Goal: Task Accomplishment & Management: Use online tool/utility

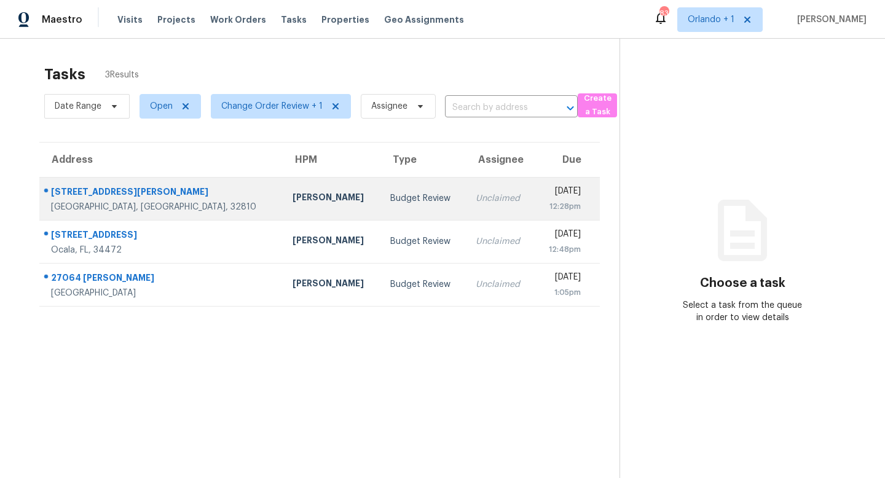
click at [476, 200] on div "Unclaimed" at bounding box center [500, 198] width 49 height 12
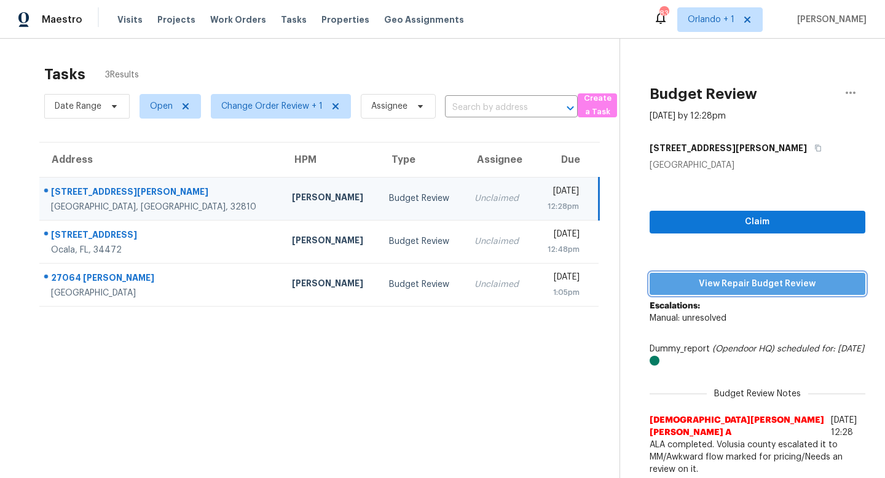
click at [757, 286] on span "View Repair Budget Review" at bounding box center [758, 284] width 196 height 15
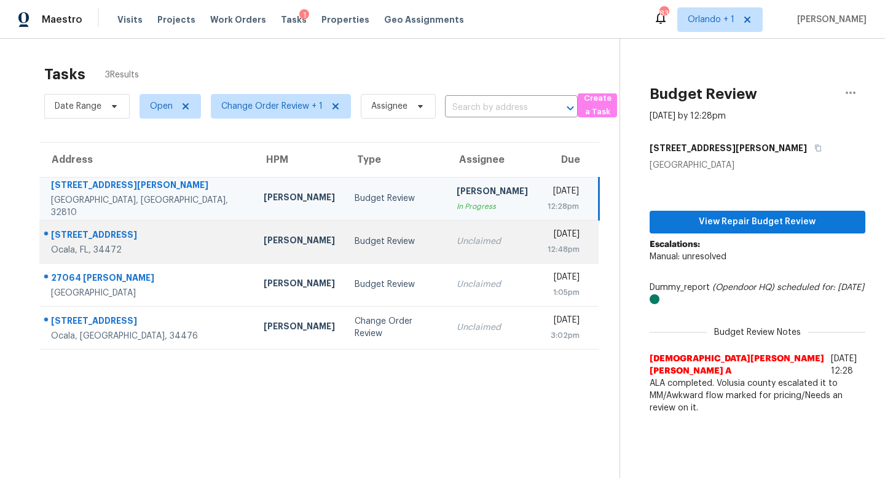
click at [457, 242] on div "Unclaimed" at bounding box center [492, 241] width 71 height 12
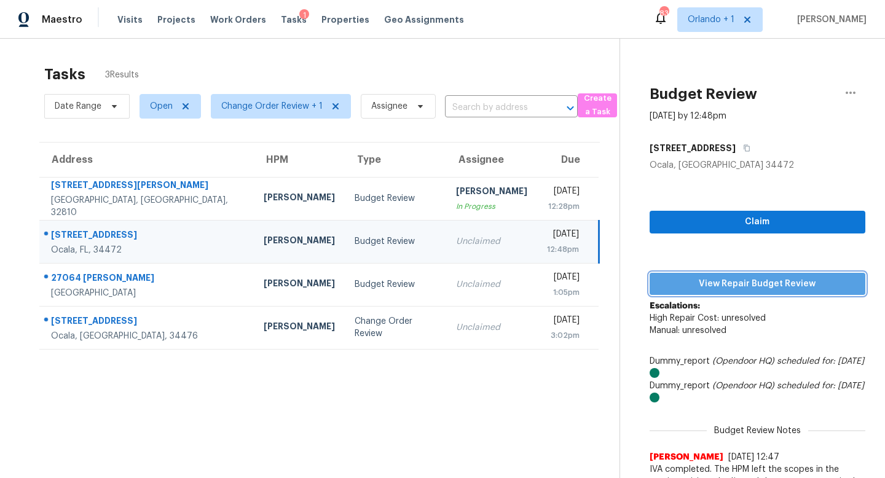
click at [743, 284] on span "View Repair Budget Review" at bounding box center [758, 284] width 196 height 15
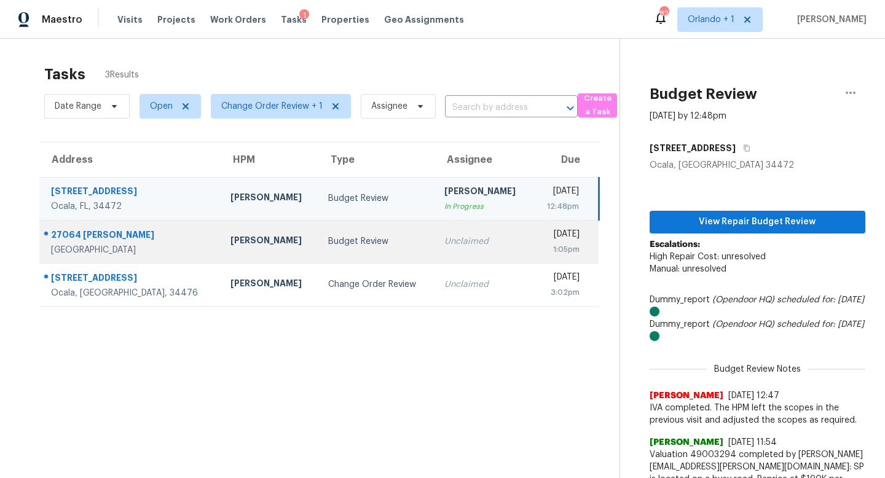
click at [444, 246] on div "Unclaimed" at bounding box center [483, 241] width 78 height 12
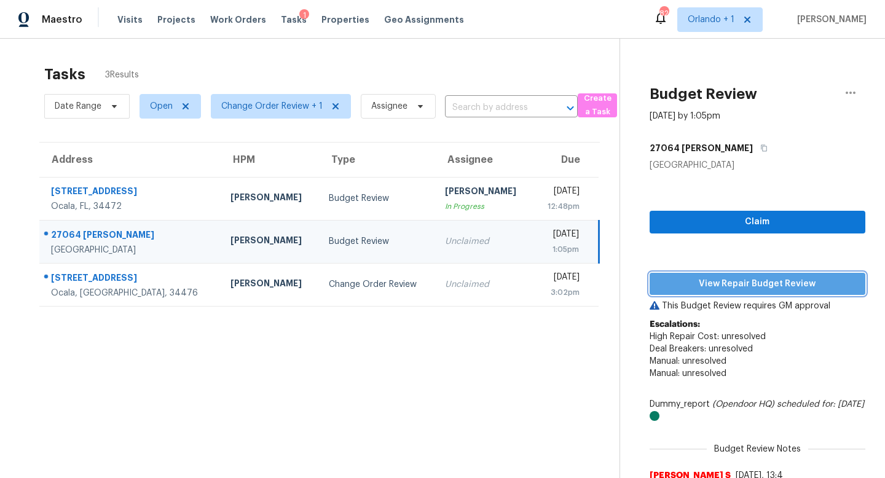
click at [732, 277] on span "View Repair Budget Review" at bounding box center [758, 284] width 196 height 15
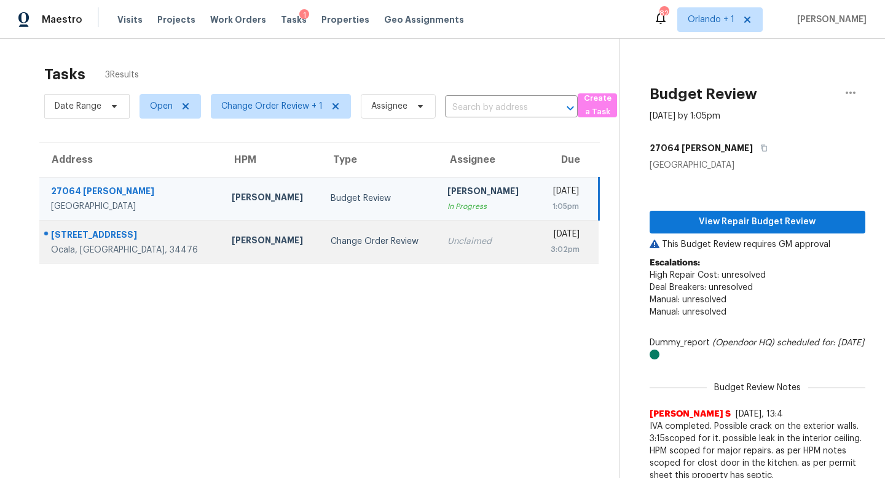
click at [331, 239] on div "Change Order Review" at bounding box center [379, 241] width 97 height 12
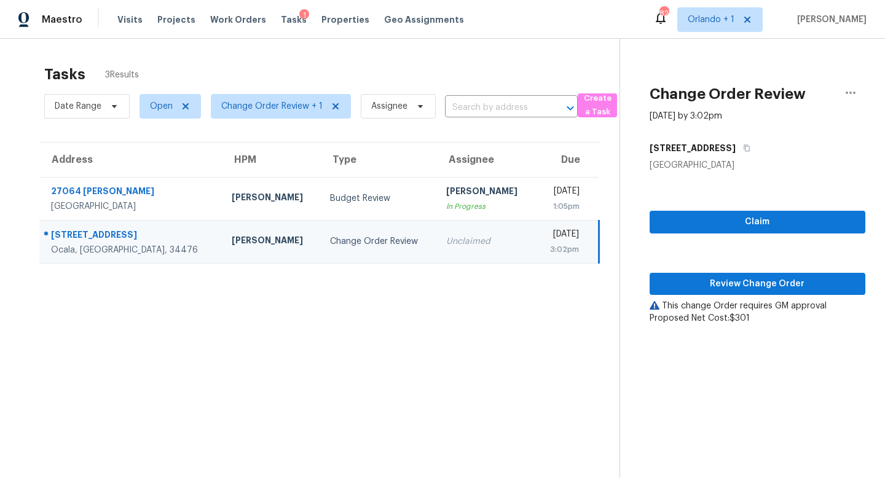
click at [330, 239] on div "Change Order Review" at bounding box center [378, 241] width 97 height 12
click at [776, 286] on span "Review Change Order" at bounding box center [758, 284] width 196 height 15
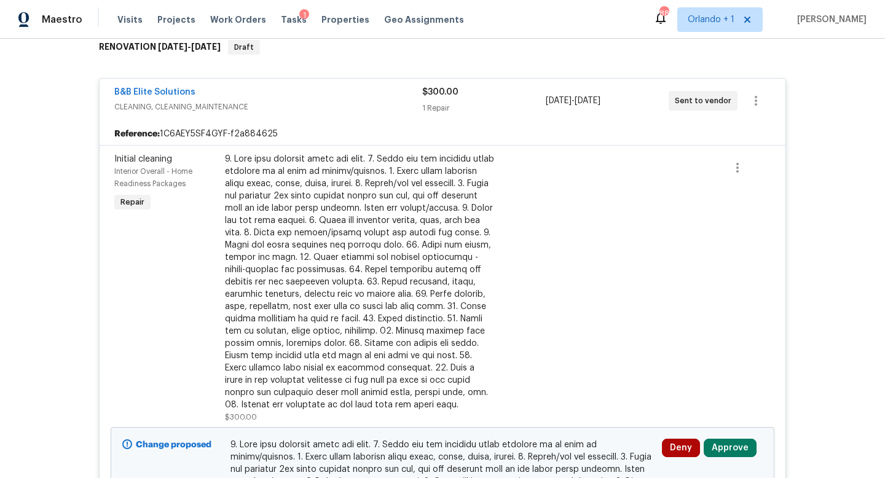
scroll to position [342, 0]
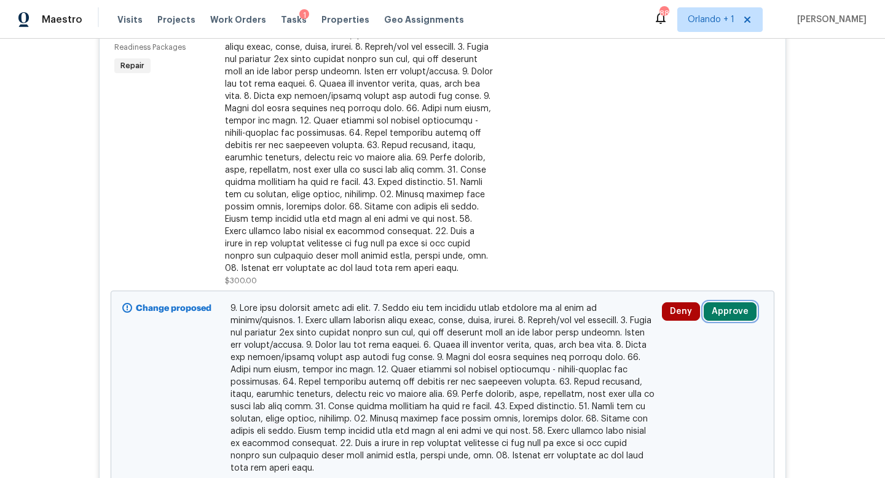
click at [728, 308] on button "Approve" at bounding box center [730, 311] width 53 height 18
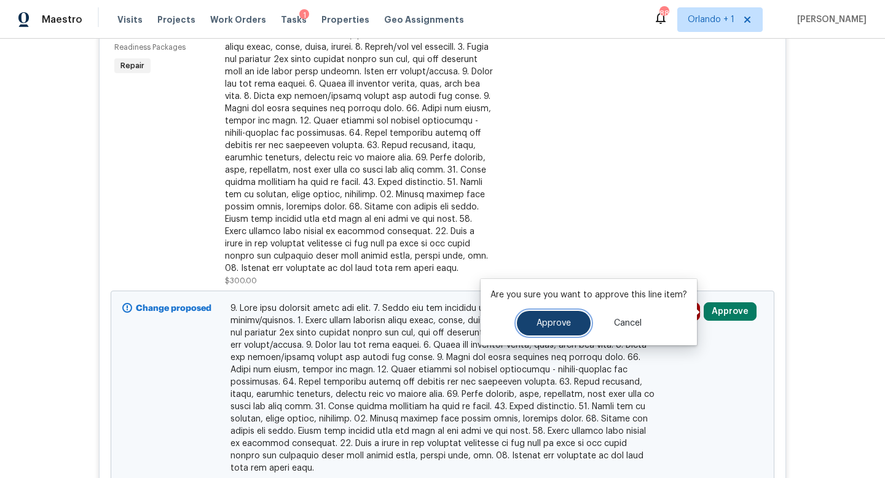
click at [547, 324] on span "Approve" at bounding box center [554, 323] width 34 height 9
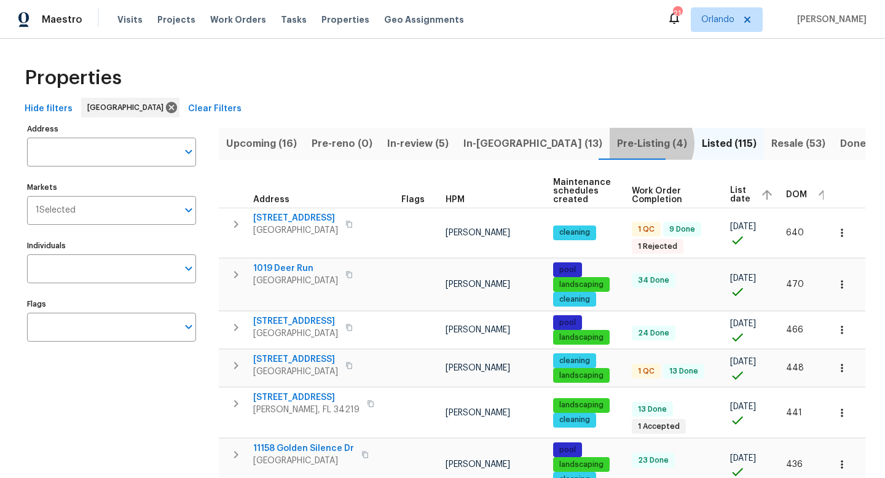
click at [617, 143] on span "Pre-Listing (4)" at bounding box center [652, 143] width 70 height 17
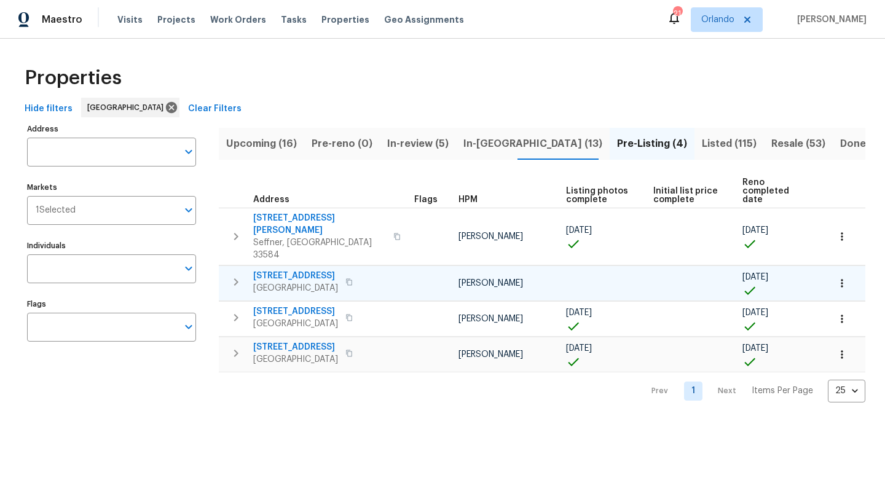
click at [237, 275] on icon "button" at bounding box center [236, 282] width 15 height 15
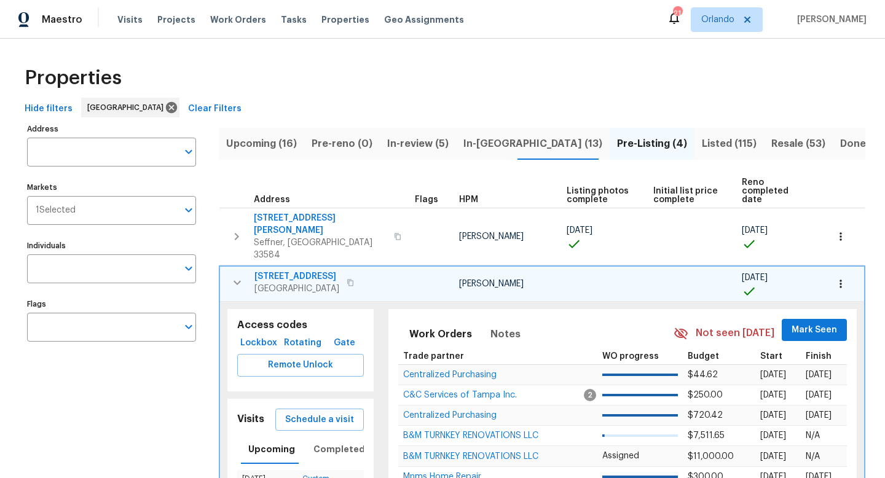
click at [306, 270] on span "120 E Poinsettia St" at bounding box center [296, 276] width 85 height 12
click at [238, 275] on icon "button" at bounding box center [237, 282] width 15 height 15
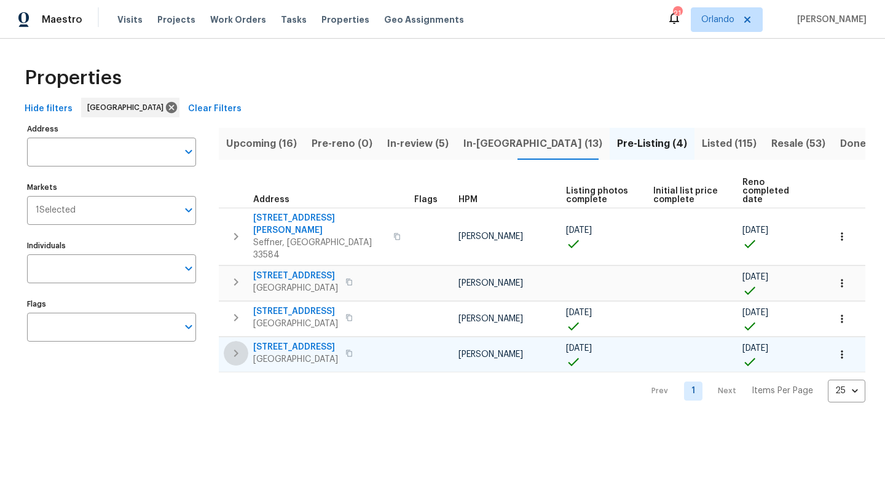
click at [235, 346] on icon "button" at bounding box center [236, 353] width 15 height 15
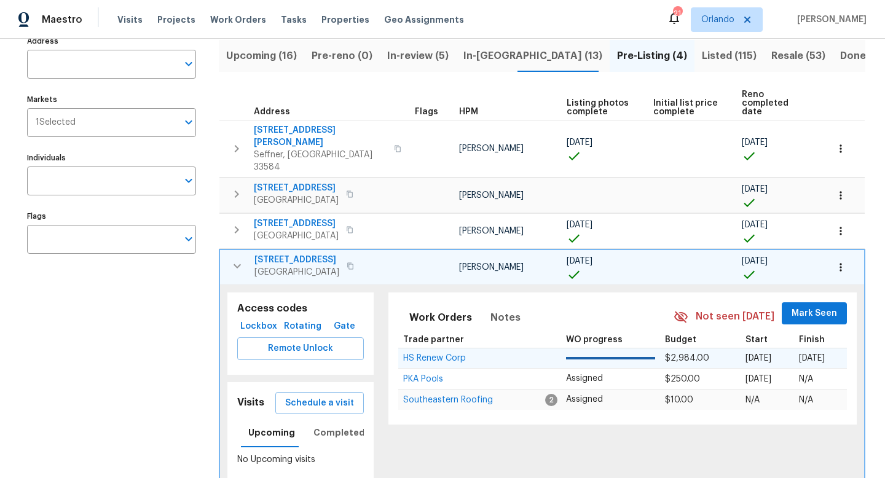
scroll to position [111, 0]
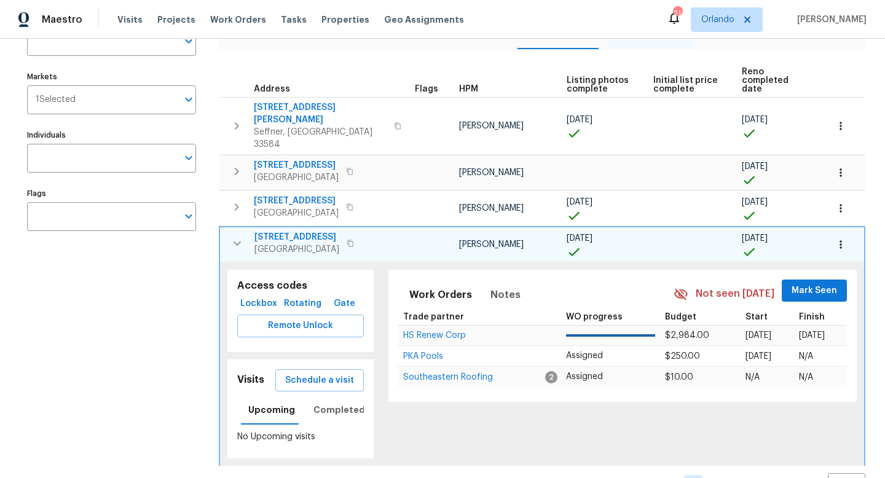
click at [284, 231] on span "7019 10th St S" at bounding box center [296, 237] width 85 height 12
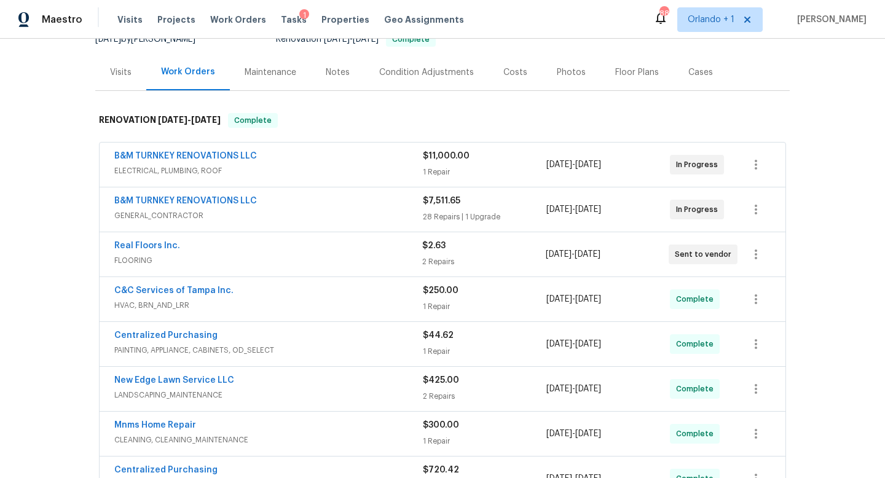
scroll to position [125, 0]
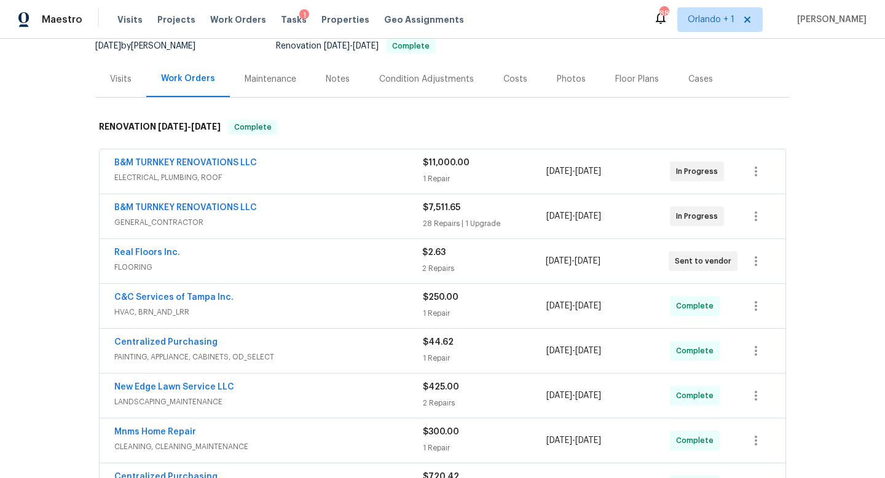
click at [387, 214] on div "B&M TURNKEY RENOVATIONS LLC" at bounding box center [268, 209] width 309 height 15
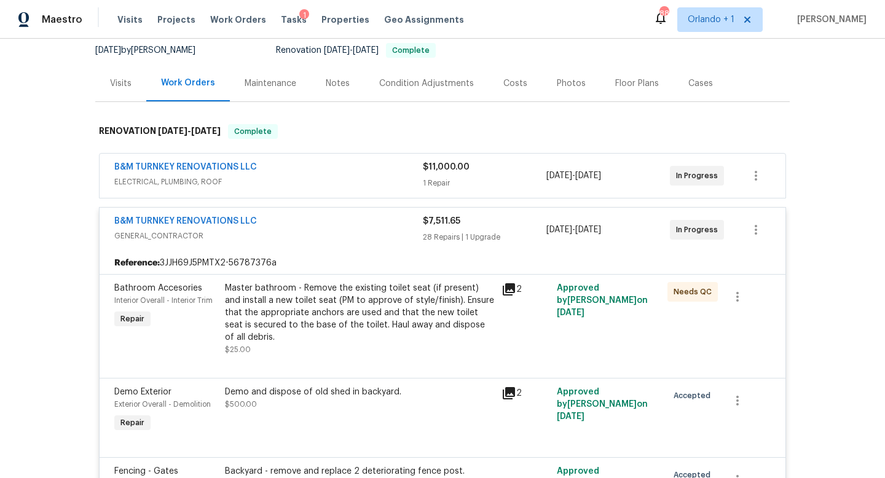
scroll to position [0, 0]
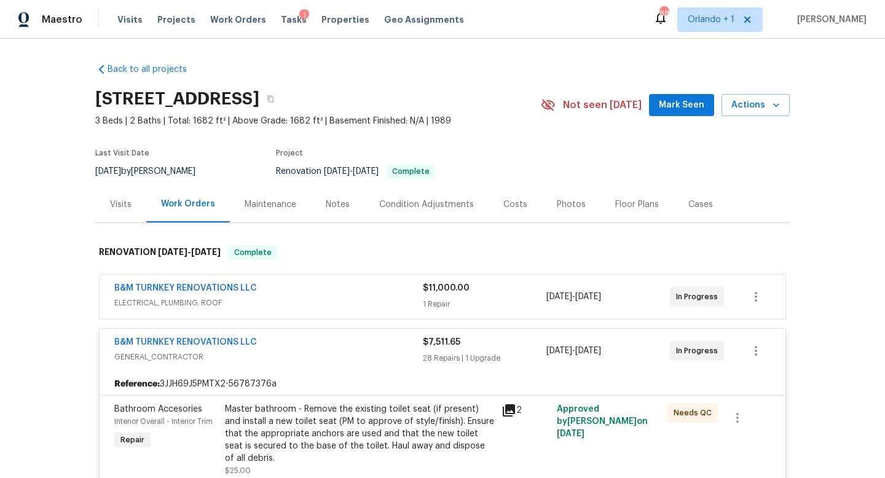
click at [290, 345] on div "B&M TURNKEY RENOVATIONS LLC" at bounding box center [268, 343] width 309 height 15
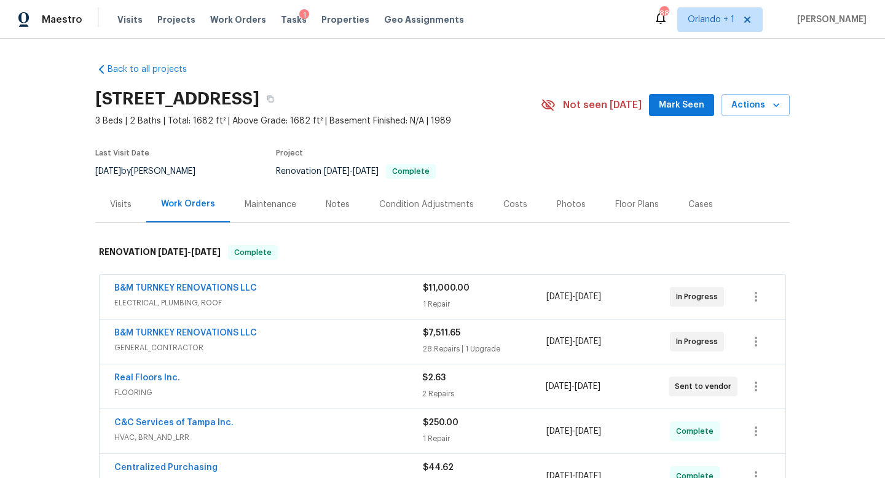
click at [416, 296] on div "B&M TURNKEY RENOVATIONS LLC" at bounding box center [268, 289] width 309 height 15
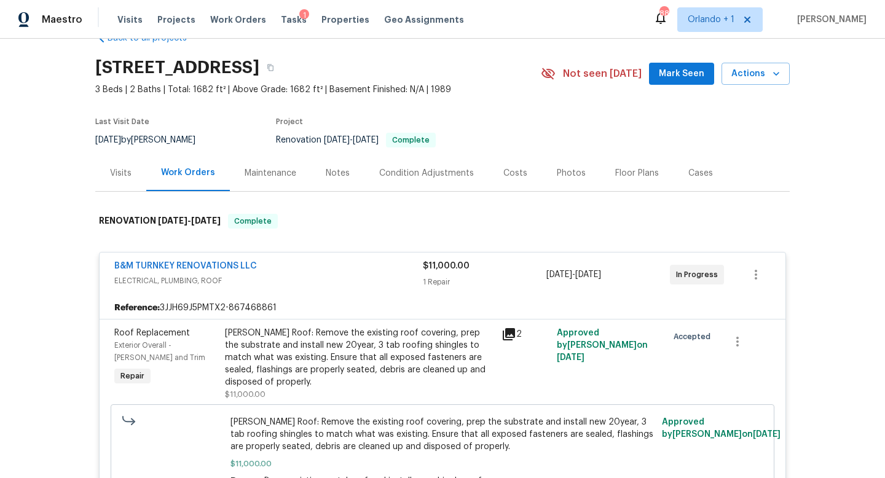
scroll to position [82, 0]
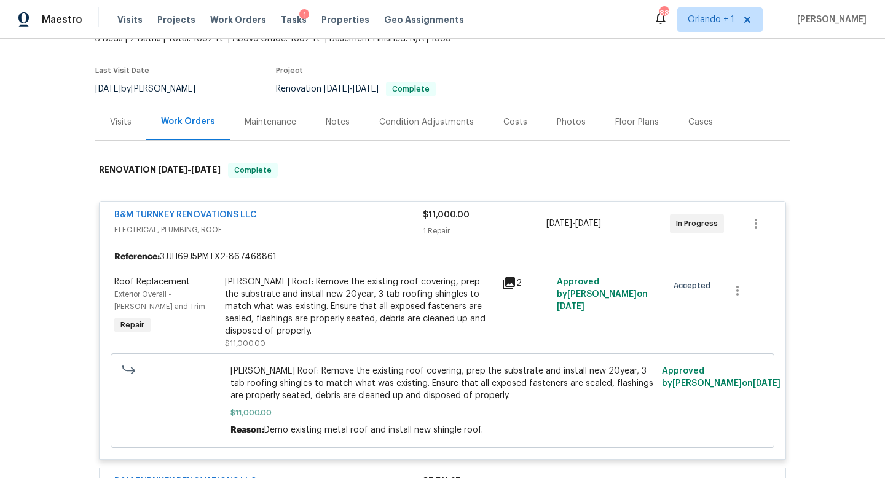
click at [324, 216] on div "B&M TURNKEY RENOVATIONS LLC" at bounding box center [268, 216] width 309 height 15
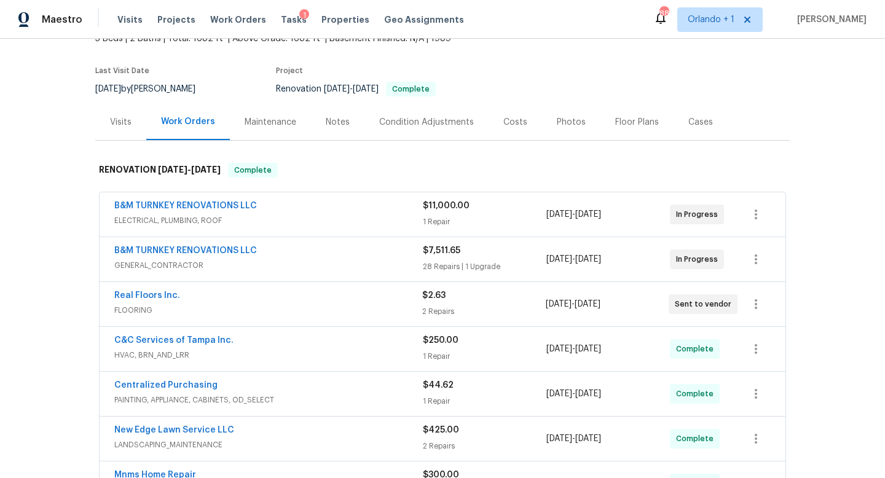
click at [333, 307] on span "FLOORING" at bounding box center [268, 310] width 308 height 12
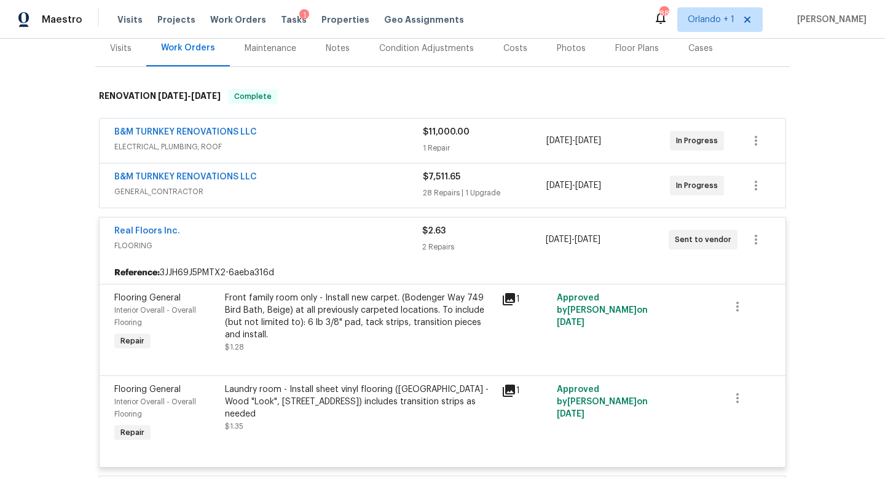
scroll to position [152, 0]
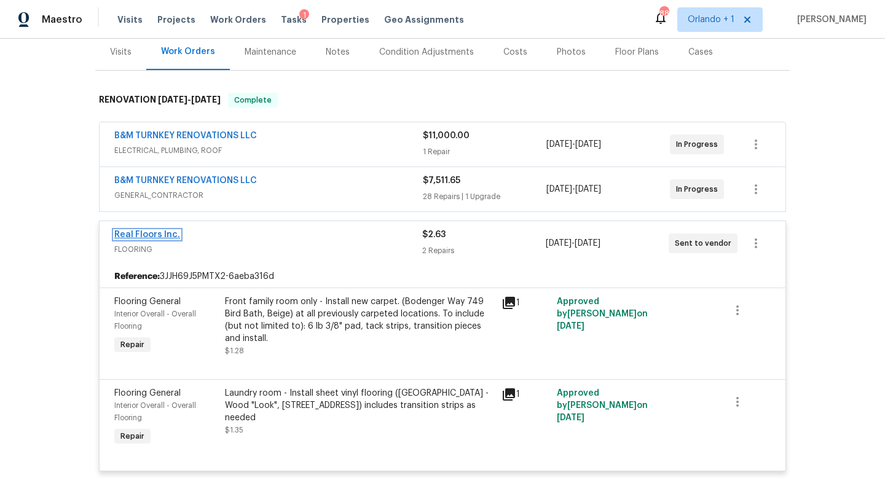
click at [148, 238] on link "Real Floors Inc." at bounding box center [147, 235] width 66 height 9
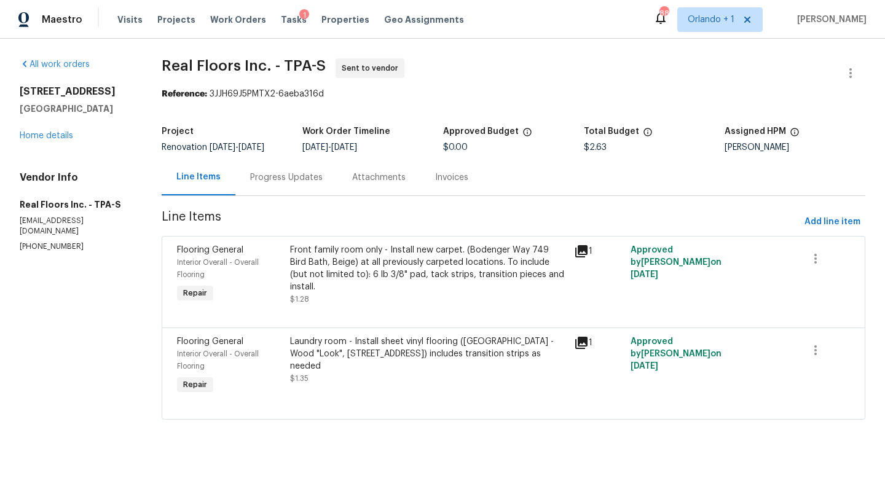
click at [296, 175] on div "Progress Updates" at bounding box center [286, 178] width 73 height 12
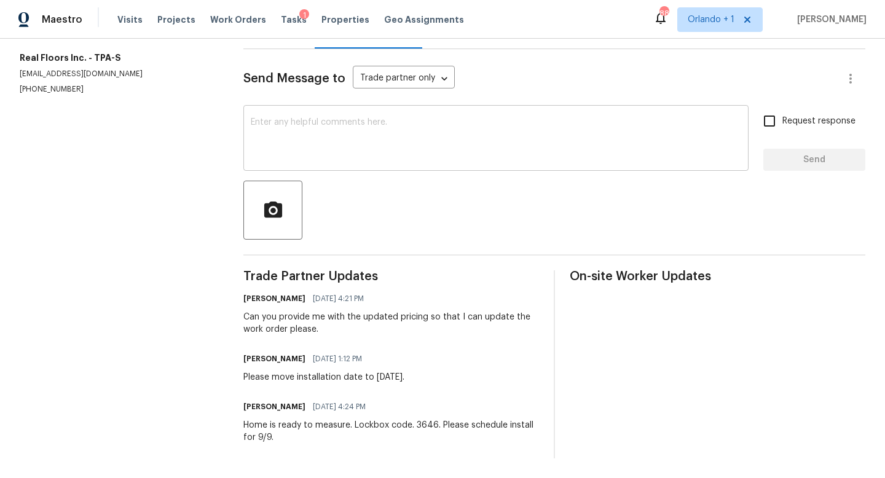
scroll to position [79, 0]
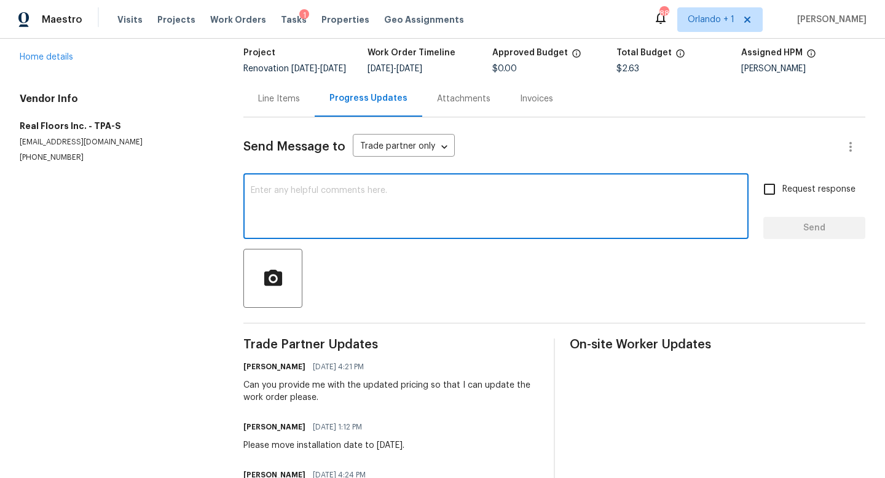
click at [275, 197] on textarea at bounding box center [496, 207] width 491 height 43
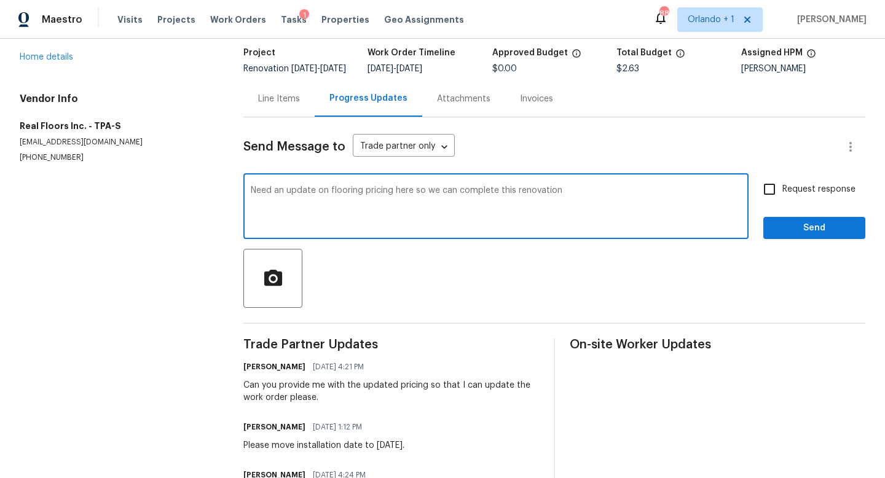
click at [251, 197] on textarea "Need an update on flooring pricing here so we can complete this renovation" at bounding box center [496, 207] width 491 height 43
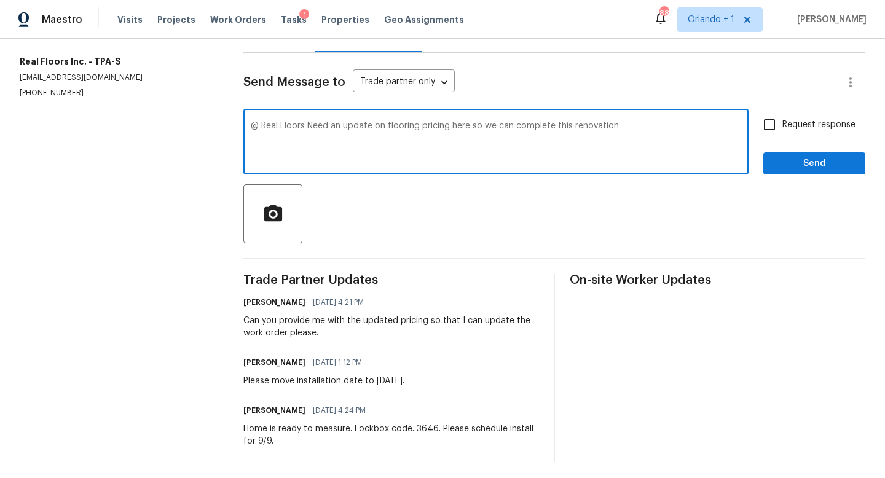
scroll to position [156, 0]
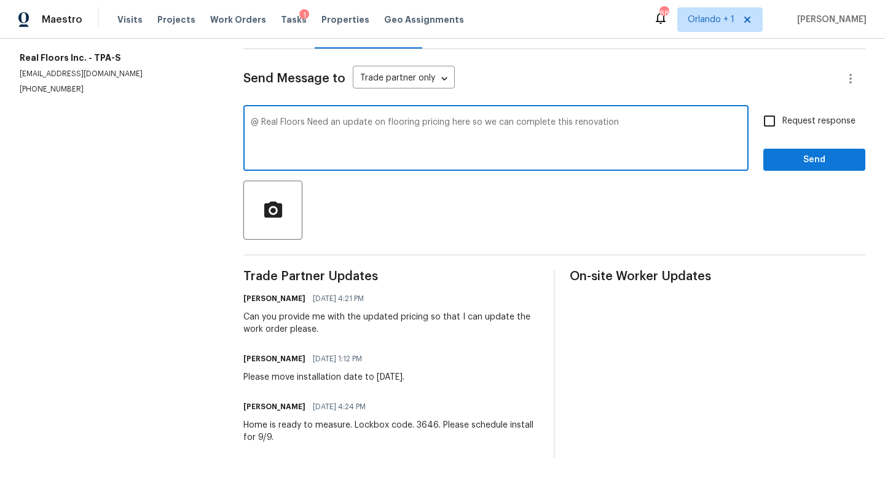
click at [629, 125] on textarea "@ Real Floors Need an update on flooring pricing here so we can complete this r…" at bounding box center [496, 139] width 491 height 43
type textarea "@ Real Floors Need an update on flooring pricing here so we can complete this r…"
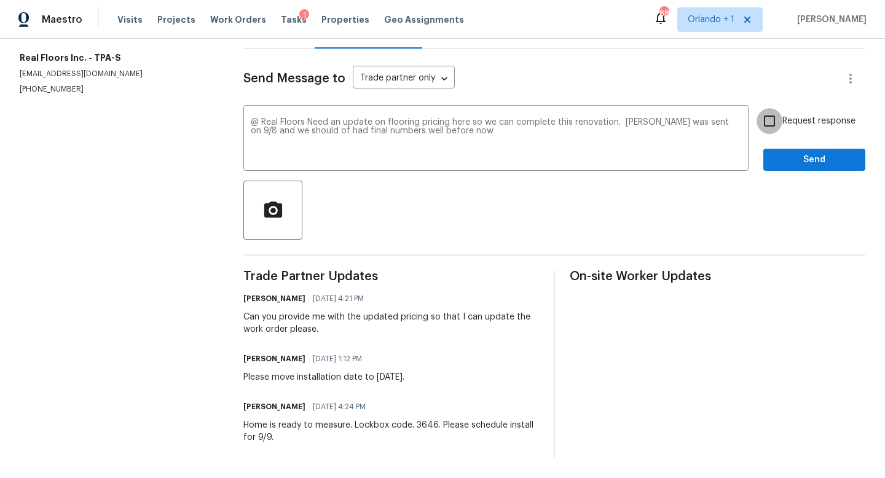
click at [773, 122] on input "Request response" at bounding box center [770, 121] width 26 height 26
checkbox input "true"
click at [807, 160] on span "Send" at bounding box center [814, 159] width 82 height 15
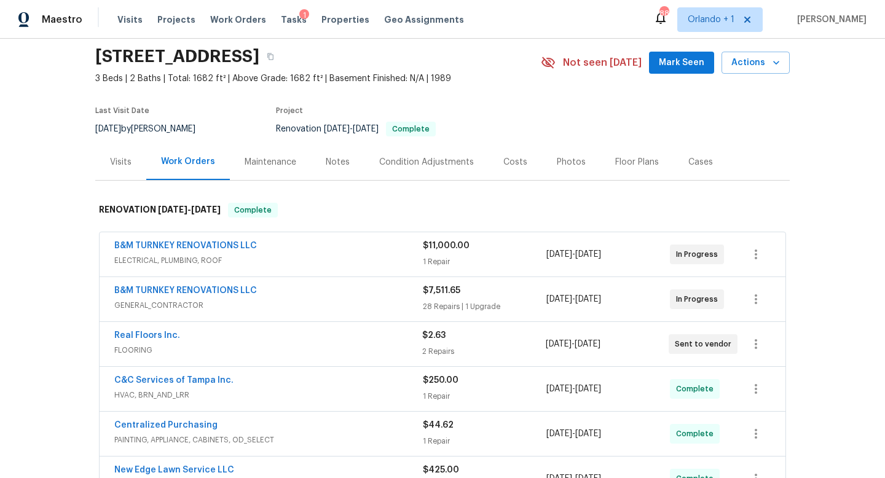
scroll to position [91, 0]
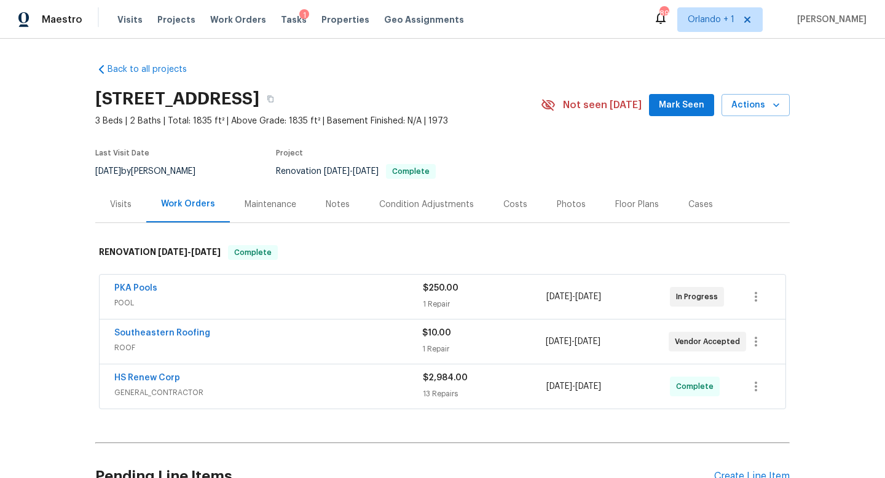
click at [345, 328] on div "Southeastern Roofing" at bounding box center [268, 334] width 308 height 15
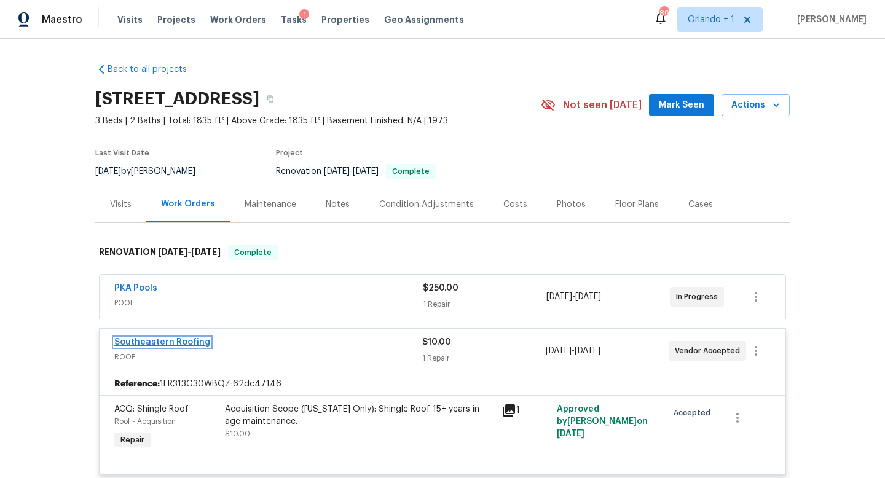
click at [162, 340] on link "Southeastern Roofing" at bounding box center [162, 342] width 96 height 9
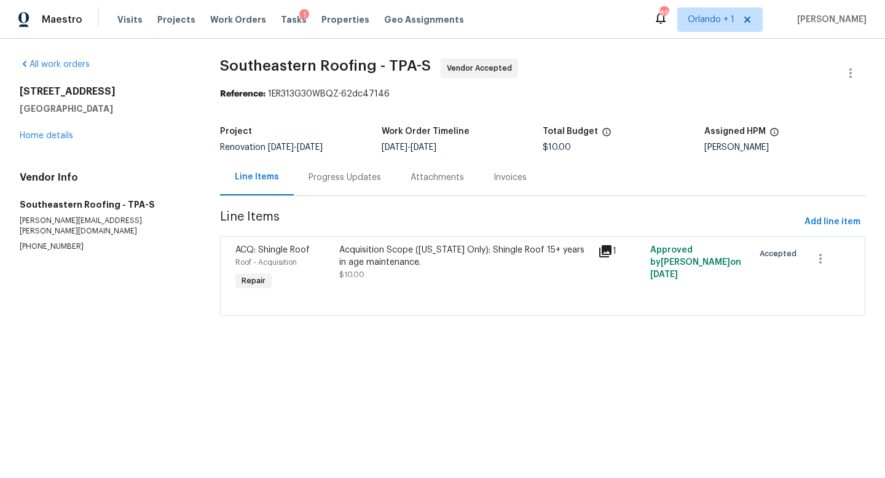
click at [337, 176] on div "Progress Updates" at bounding box center [345, 178] width 73 height 12
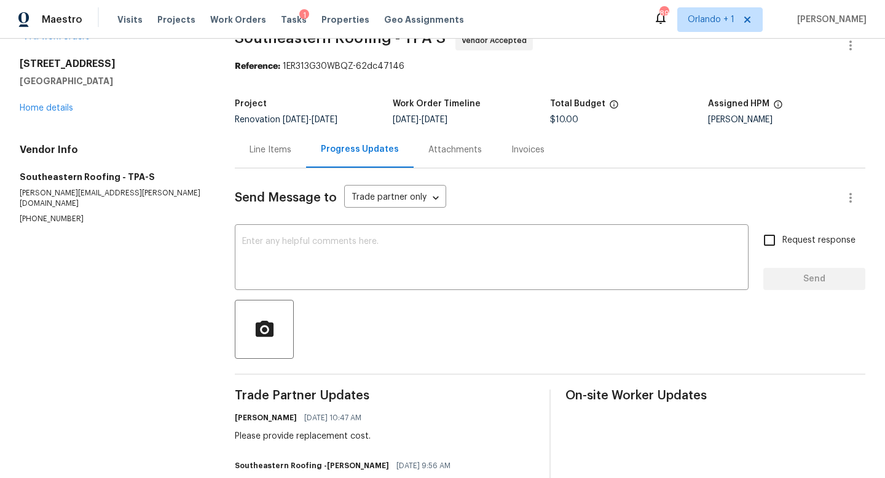
scroll to position [17, 0]
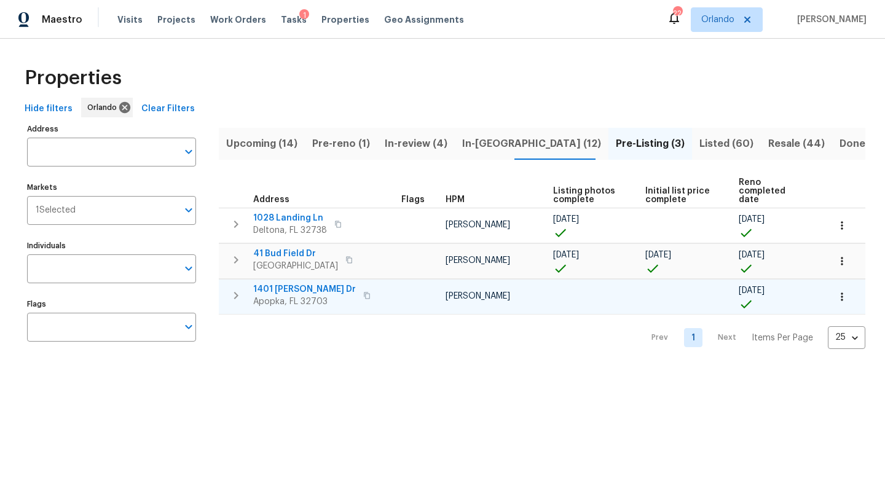
click at [236, 292] on icon "button" at bounding box center [236, 295] width 4 height 7
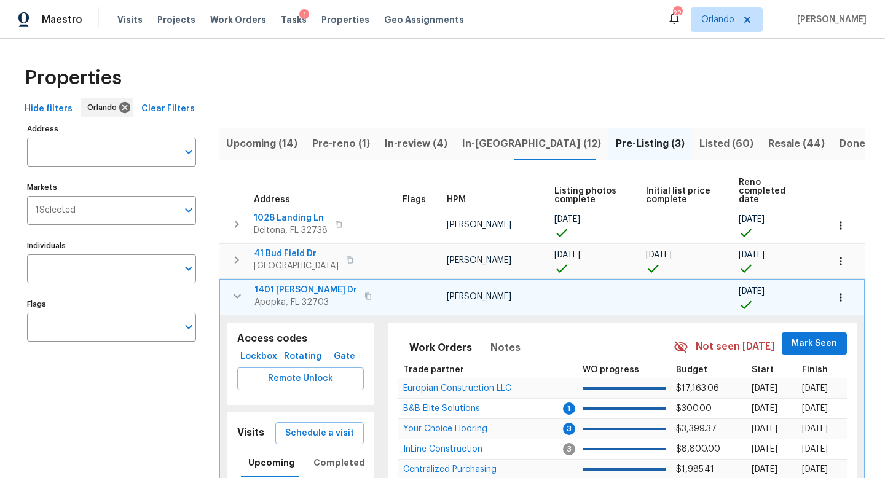
click at [294, 284] on span "1401 [PERSON_NAME] Dr" at bounding box center [305, 290] width 103 height 12
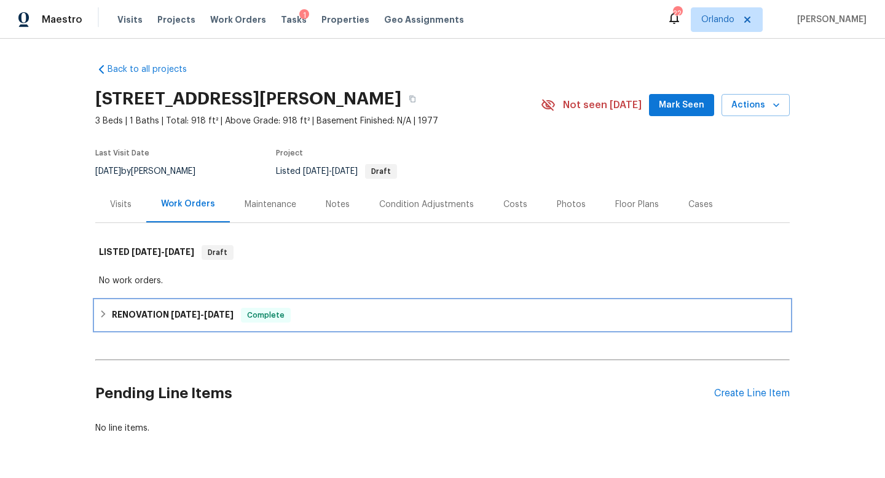
click at [107, 315] on icon at bounding box center [103, 314] width 9 height 9
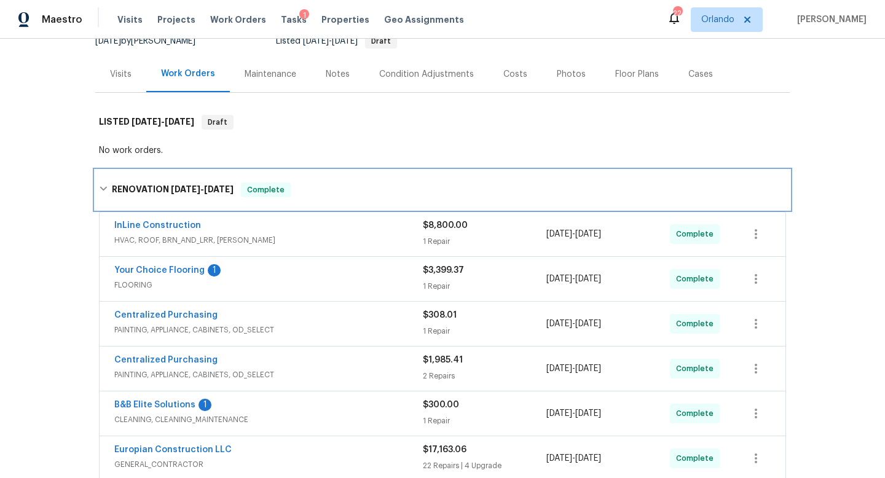
scroll to position [168, 0]
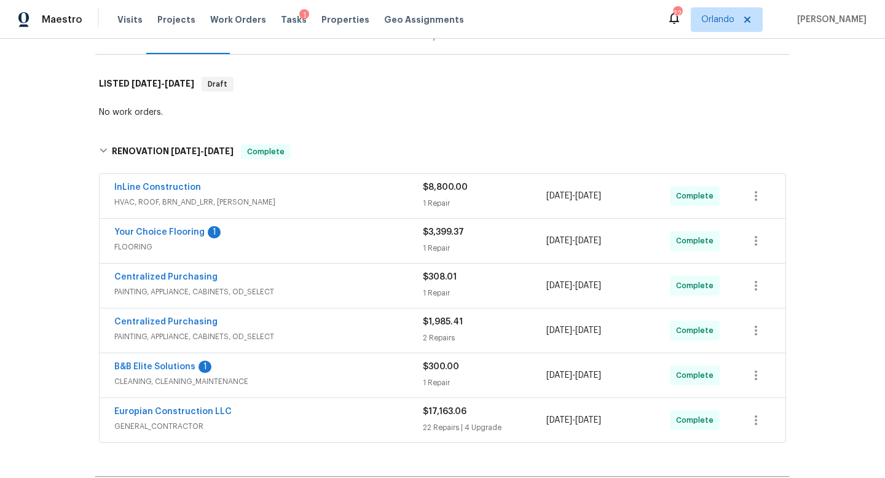
click at [368, 420] on div "Europian Construction LLC" at bounding box center [268, 413] width 309 height 15
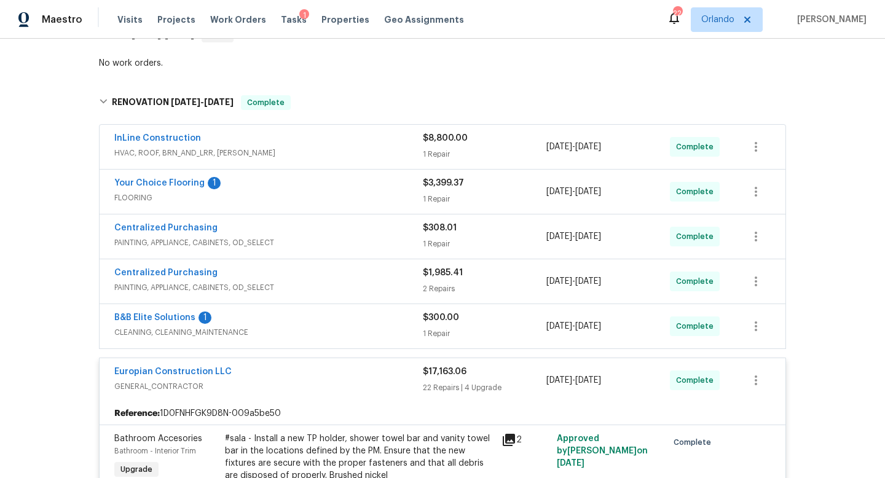
scroll to position [258, 0]
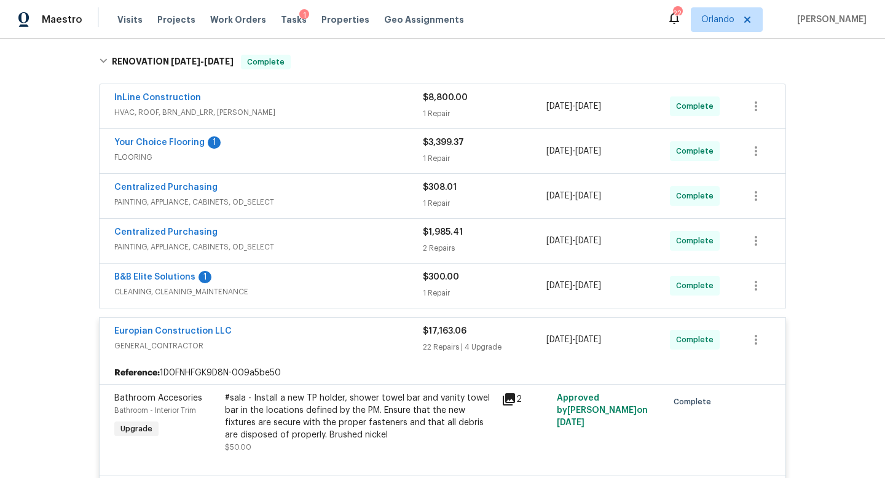
click at [233, 331] on div "Europian Construction LLC" at bounding box center [268, 332] width 309 height 15
